Goal: Information Seeking & Learning: Learn about a topic

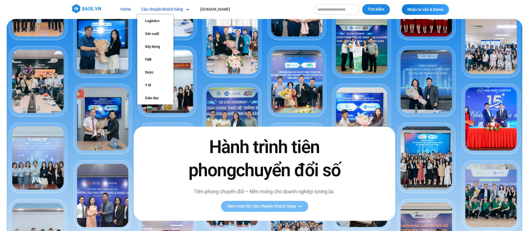
click at [154, 7] on link "Câu chuyện khách hàng" at bounding box center [165, 9] width 57 height 10
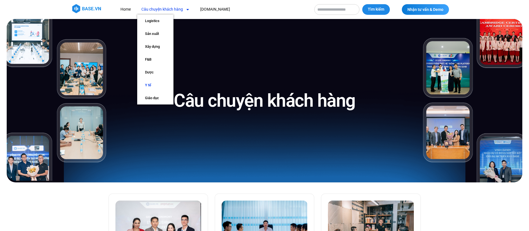
click at [145, 86] on link "Y tế" at bounding box center [155, 85] width 36 height 13
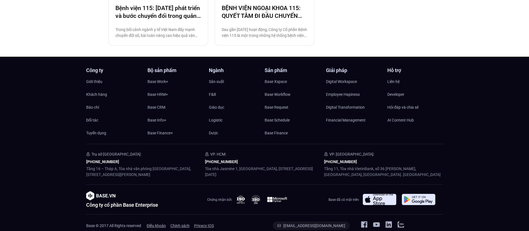
scroll to position [136, 0]
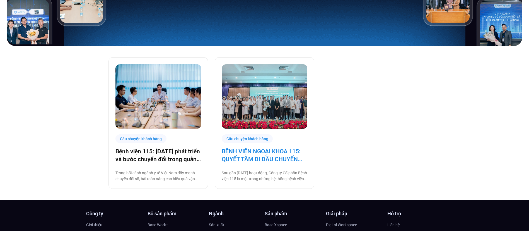
click at [238, 147] on link "BỆNH VIỆN NGOẠI KHOA 115: QUYẾT TÂM ĐI ĐẦU CHUYỂN ĐỔI SỐ NGÀNH Y TẾ!" at bounding box center [265, 155] width 86 height 16
click at [145, 96] on img at bounding box center [158, 96] width 86 height 64
click at [251, 108] on img at bounding box center [265, 96] width 86 height 64
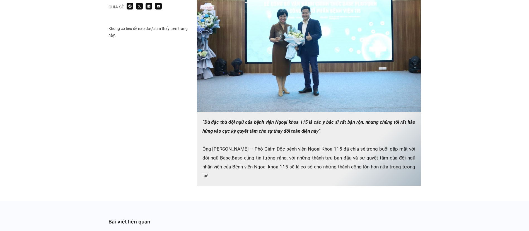
scroll to position [690, 0]
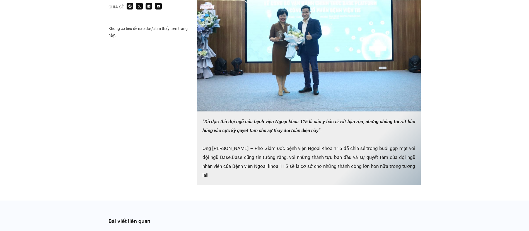
drag, startPoint x: 196, startPoint y: 107, endPoint x: 316, endPoint y: 185, distance: 143.2
copy div "Sau gần 25 năm hoạt động, Công ty Cổ phần Bệnh viện 115 là một trong những hệ t…"
click at [352, 122] on em "“Dù đặc thù đội ngũ của bệnh viện Ngoại khoa 115 là các y bác sĩ rất bận rộn, n…" at bounding box center [308, 125] width 213 height 14
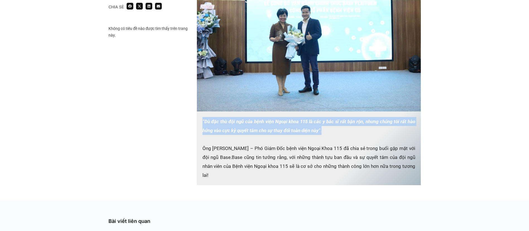
drag, startPoint x: 323, startPoint y: 130, endPoint x: 201, endPoint y: 121, distance: 122.4
click at [201, 121] on p "“Dù đặc thù đội ngũ của bệnh viện Ngoại khoa 115 là các y bác sĩ rất bận rộn, n…" at bounding box center [309, 148] width 224 height 74
copy p "“Dù đặc thù đội ngũ của bệnh viện Ngoại khoa 115 là các y bác sĩ rất bận rộn, n…"
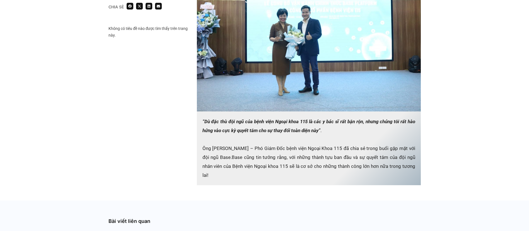
click at [232, 145] on p "“Dù đặc thù đội ngũ của bệnh viện Ngoại khoa 115 là các y bác sĩ rất bận rộn, n…" at bounding box center [309, 148] width 224 height 74
drag, startPoint x: 198, startPoint y: 147, endPoint x: 349, endPoint y: 146, distance: 150.8
click at [349, 146] on p "“Dù đặc thù đội ngũ của bệnh viện Ngoại khoa 115 là các y bác sĩ rất bận rộn, n…" at bounding box center [309, 148] width 224 height 74
copy p "Ông Nguyễn Hồng Quang – Phó Giám Đốc bệnh viện Ngoại Khoa 115"
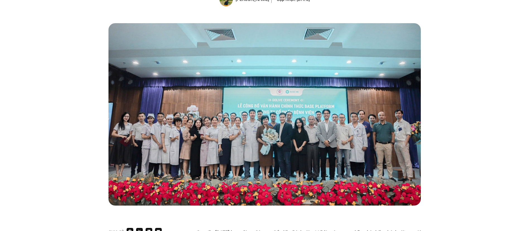
scroll to position [100, 0]
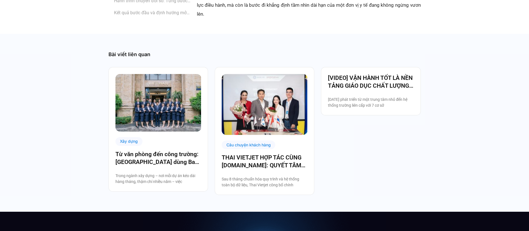
scroll to position [1150, 0]
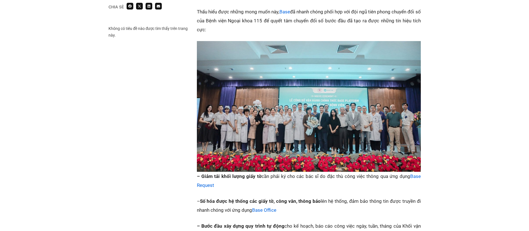
scroll to position [371, 0]
